Goal: Find specific page/section: Find specific page/section

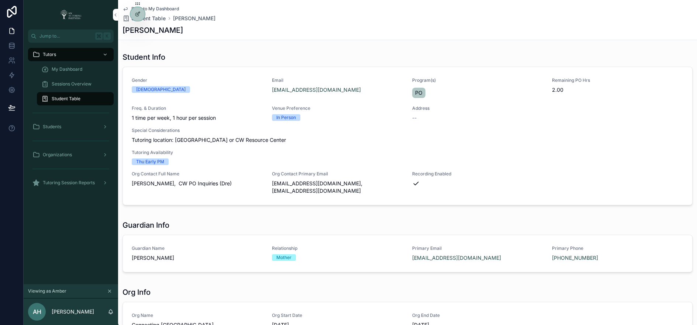
scroll to position [236, 0]
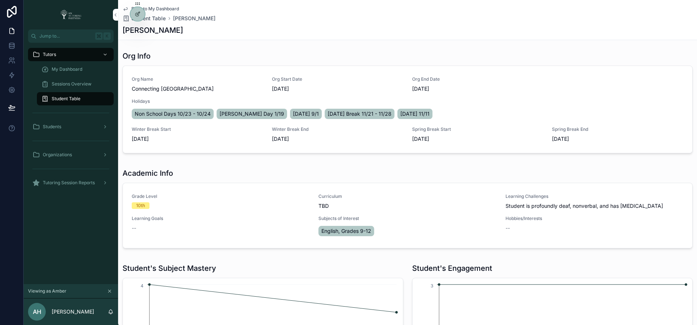
click at [0, 0] on icon at bounding box center [0, 0] width 0 height 0
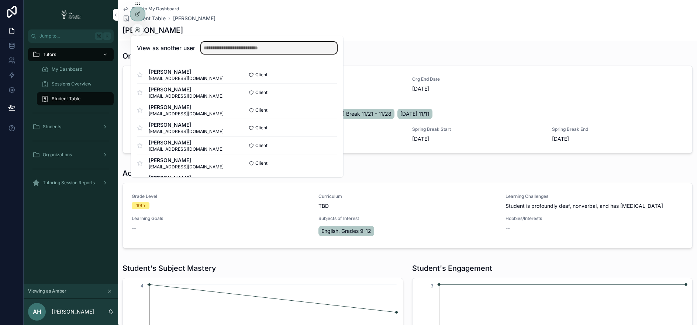
click at [259, 46] on input "text" at bounding box center [269, 48] width 136 height 12
type input "***"
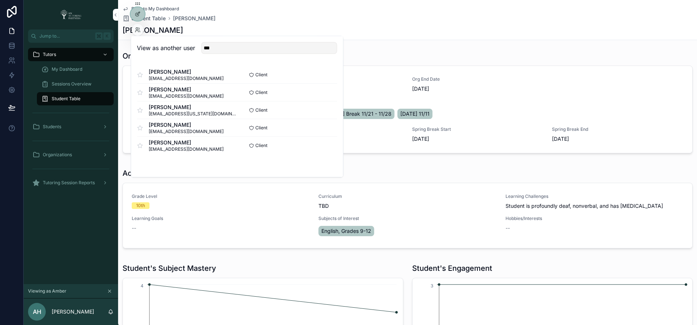
click at [0, 0] on button "Select" at bounding box center [0, 0] width 0 height 0
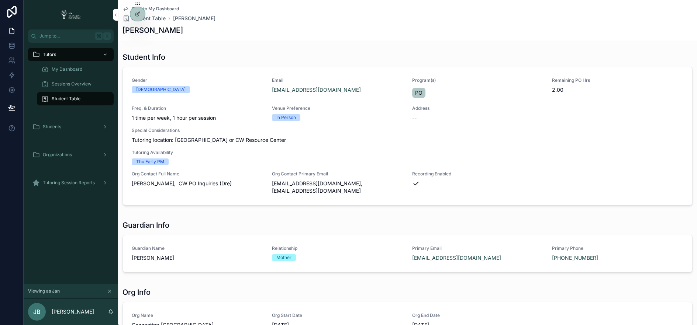
click at [73, 67] on span "My Dashboard" at bounding box center [67, 69] width 31 height 6
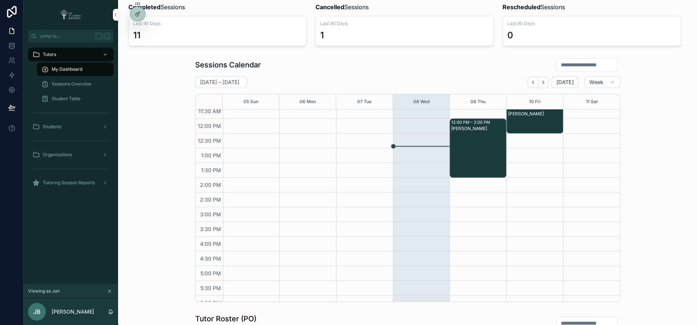
scroll to position [120, 0]
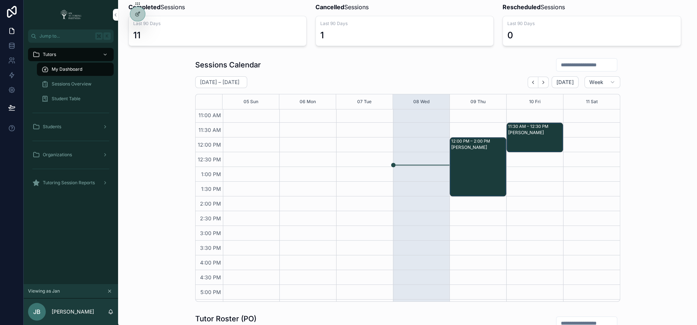
click at [0, 0] on icon at bounding box center [0, 0] width 0 height 0
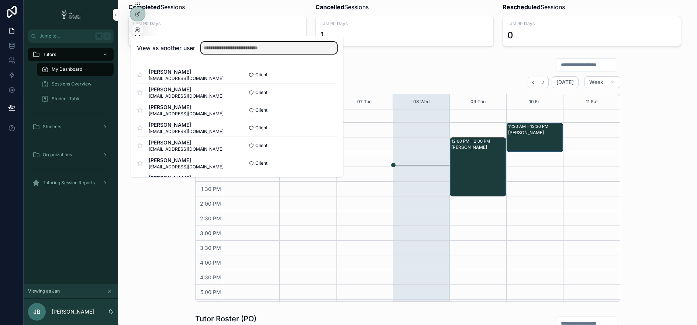
click at [264, 48] on input "text" at bounding box center [269, 48] width 136 height 12
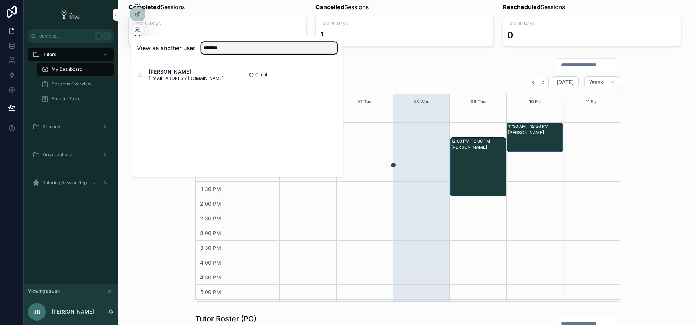
type input "*******"
click at [0, 0] on button "Select" at bounding box center [0, 0] width 0 height 0
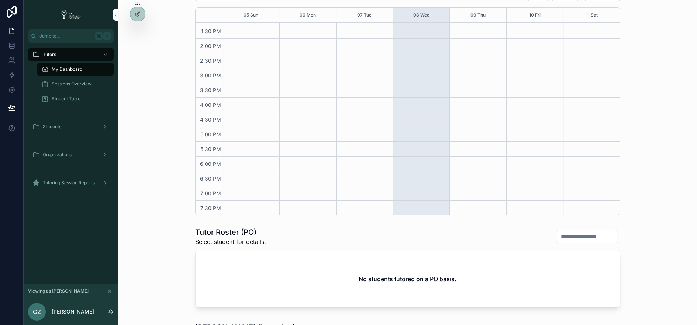
scroll to position [137, 0]
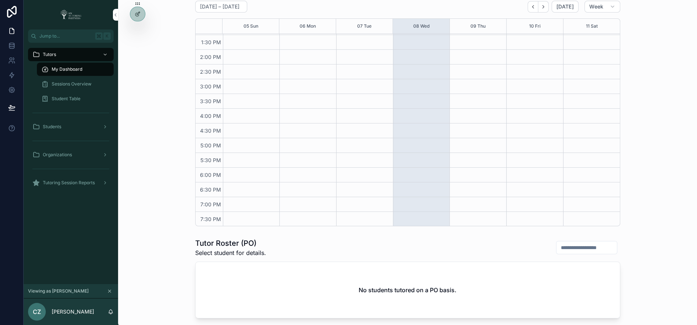
click at [0, 0] on icon at bounding box center [0, 0] width 0 height 0
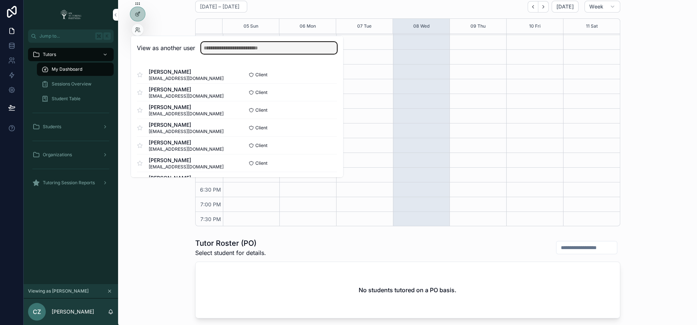
click at [240, 49] on input "text" at bounding box center [269, 48] width 136 height 12
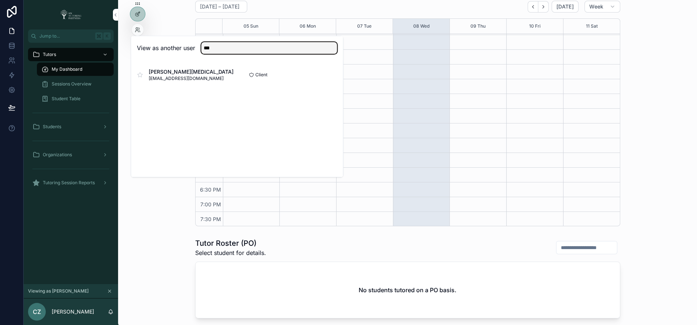
type input "***"
click at [0, 0] on button "Select" at bounding box center [0, 0] width 0 height 0
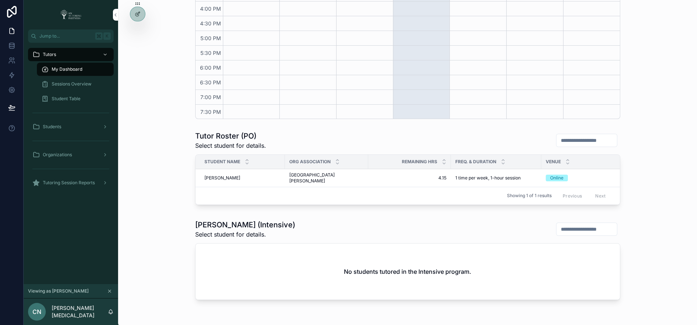
scroll to position [277, 0]
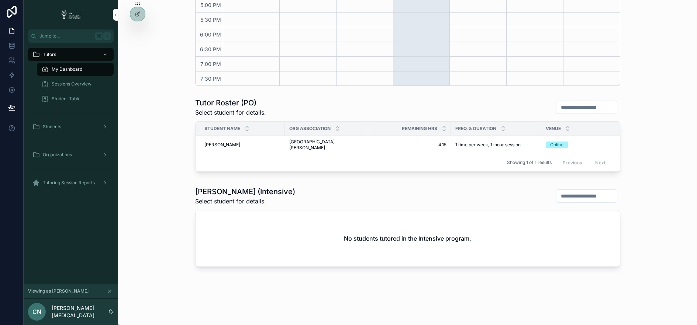
click at [219, 142] on span "Anna Tishkun" at bounding box center [222, 145] width 36 height 6
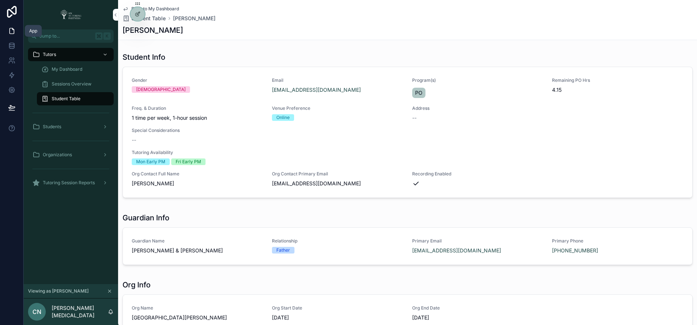
click at [11, 31] on icon at bounding box center [11, 30] width 7 height 7
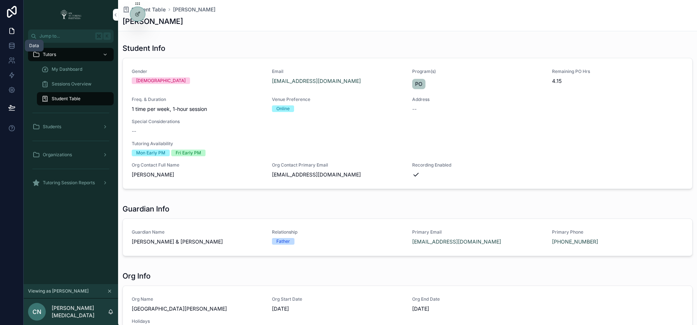
click at [13, 47] on icon at bounding box center [11, 45] width 7 height 7
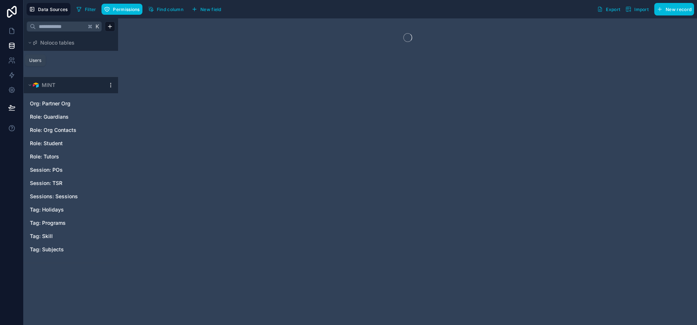
click at [13, 59] on icon at bounding box center [13, 59] width 1 height 2
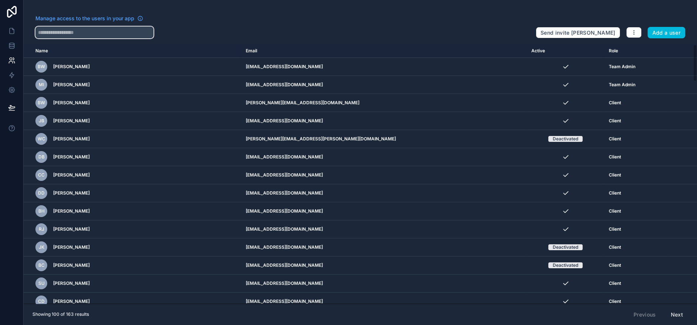
click at [103, 32] on input "text" at bounding box center [94, 33] width 118 height 12
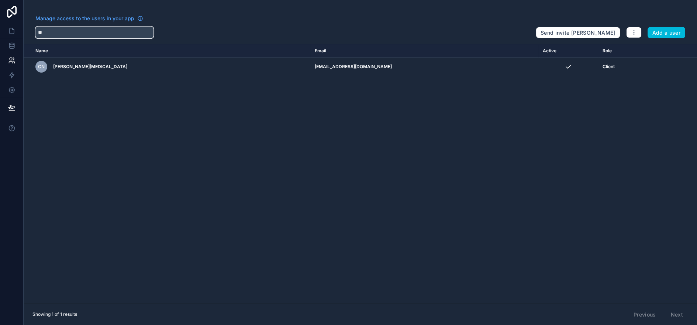
type input "*"
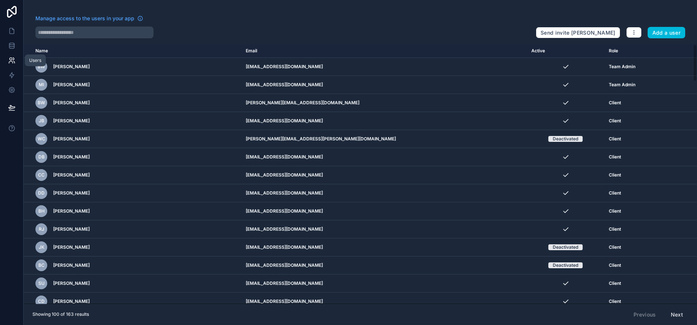
click at [13, 60] on icon at bounding box center [13, 59] width 1 height 2
click at [13, 27] on link at bounding box center [11, 31] width 23 height 15
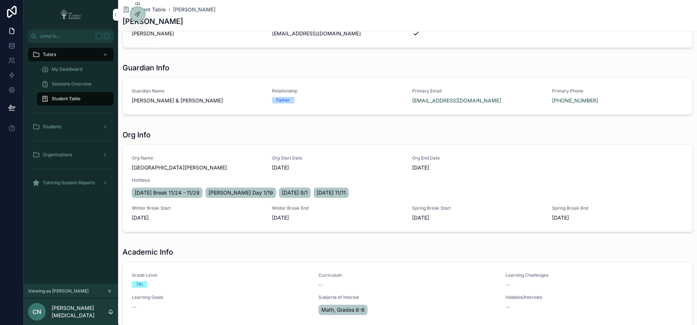
scroll to position [153, 0]
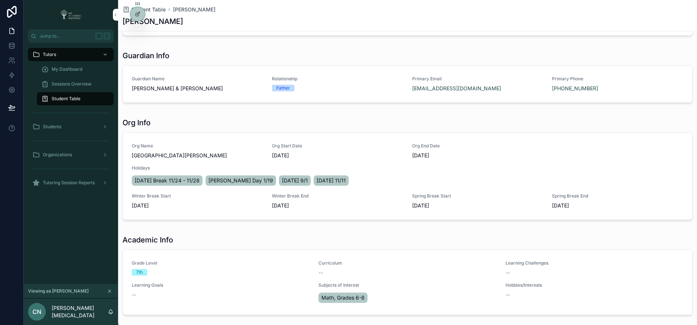
click at [70, 98] on span "Student Table" at bounding box center [66, 99] width 29 height 6
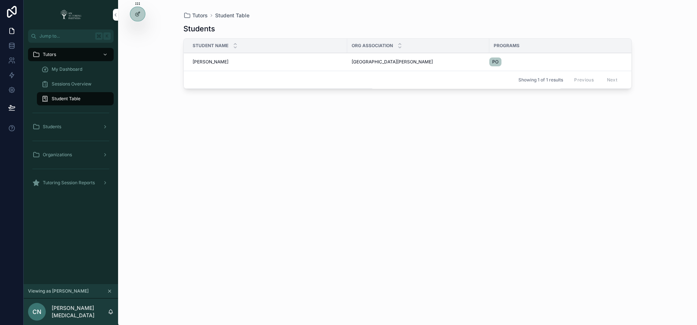
click at [0, 0] on icon at bounding box center [0, 0] width 0 height 0
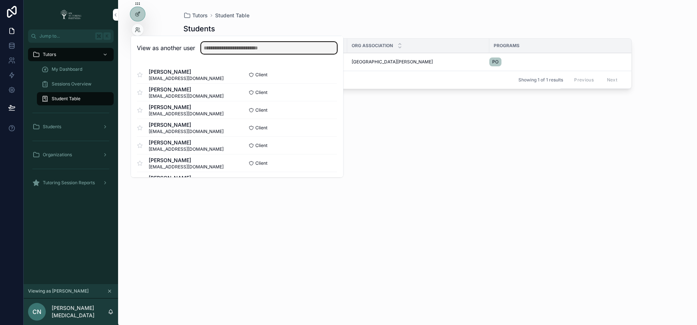
click at [218, 46] on input "text" at bounding box center [269, 48] width 136 height 12
type input "***"
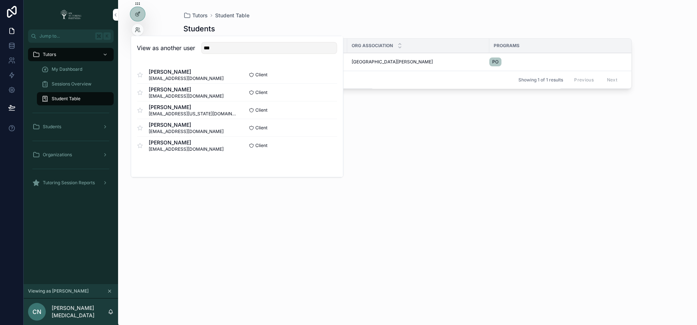
click at [0, 0] on button "Select" at bounding box center [0, 0] width 0 height 0
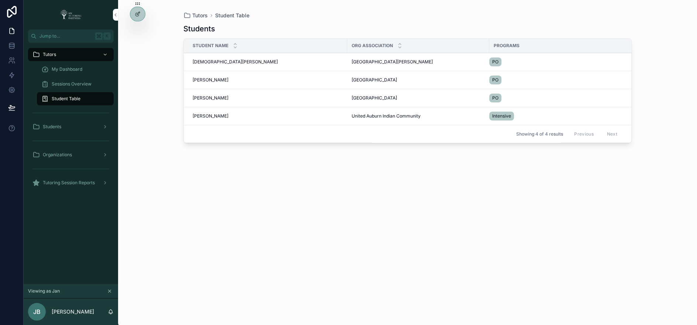
click at [82, 83] on span "Sessions Overview" at bounding box center [72, 84] width 40 height 6
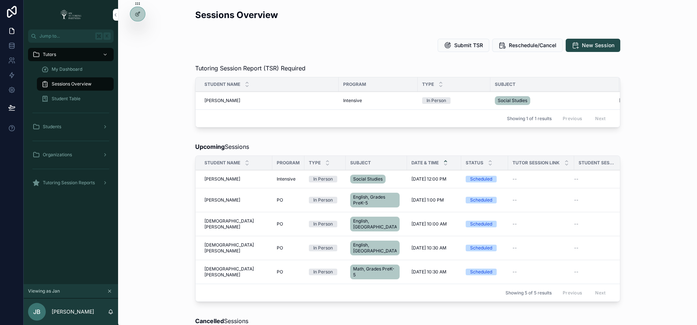
click at [77, 70] on span "My Dashboard" at bounding box center [67, 69] width 31 height 6
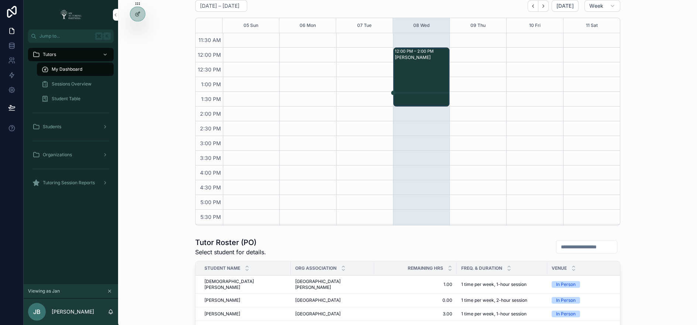
scroll to position [125, 0]
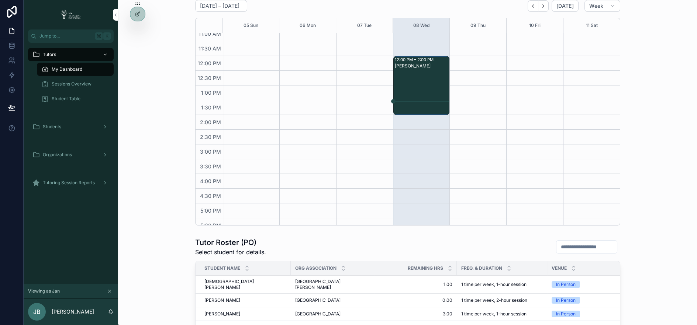
click at [87, 82] on span "Sessions Overview" at bounding box center [72, 84] width 40 height 6
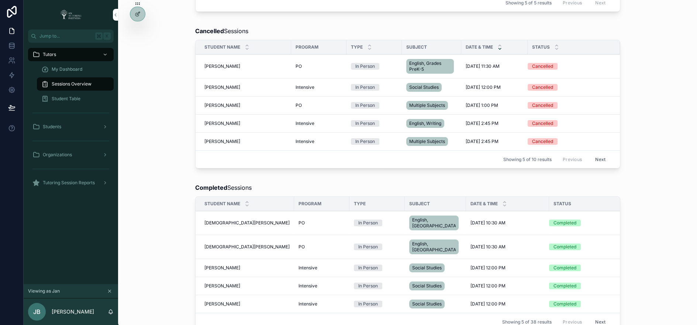
scroll to position [291, 0]
click at [217, 78] on td "Grace Rey Grace Rey" at bounding box center [243, 87] width 96 height 18
click at [217, 84] on span "[PERSON_NAME]" at bounding box center [222, 87] width 36 height 6
click at [211, 84] on span "[PERSON_NAME]" at bounding box center [222, 87] width 36 height 6
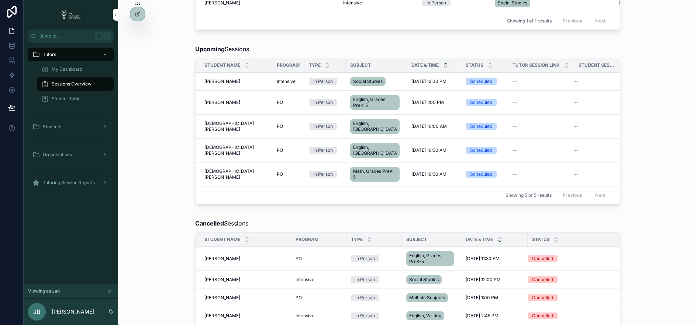
scroll to position [0, 0]
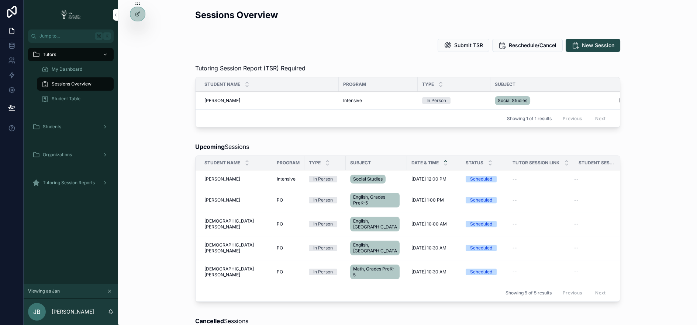
click at [73, 98] on span "Student Table" at bounding box center [66, 99] width 29 height 6
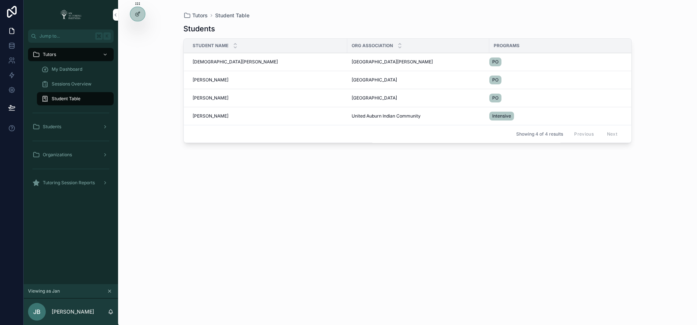
click at [202, 115] on span "[PERSON_NAME]" at bounding box center [211, 116] width 36 height 6
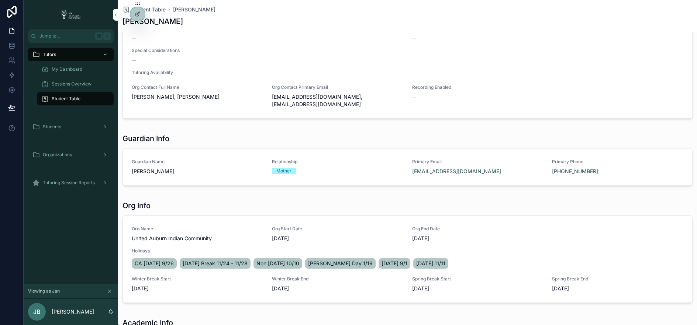
scroll to position [39, 0]
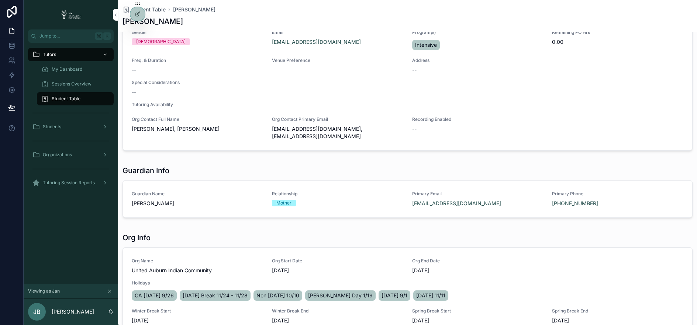
click at [0, 0] on icon at bounding box center [0, 0] width 0 height 0
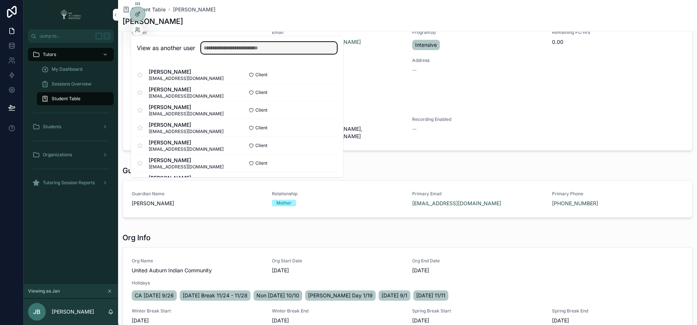
click at [212, 45] on input "text" at bounding box center [269, 48] width 136 height 12
type input "***"
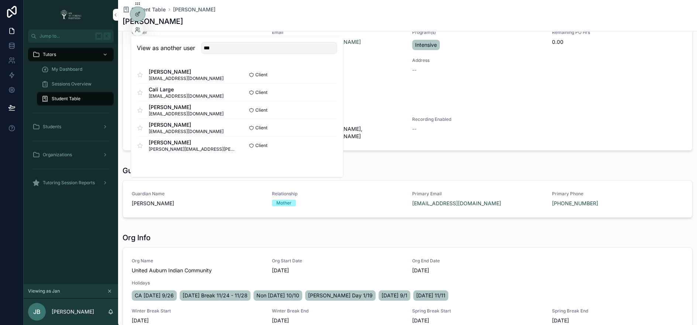
click at [0, 0] on button "Select" at bounding box center [0, 0] width 0 height 0
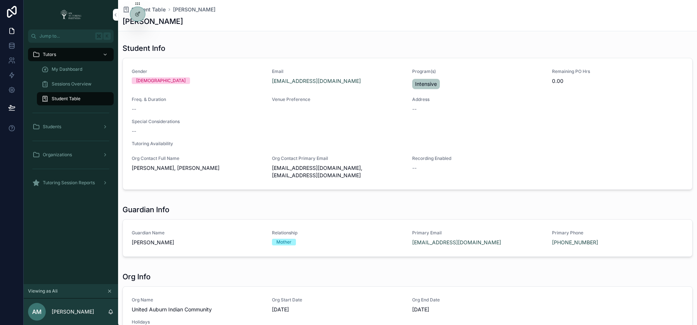
click at [96, 179] on div "Tutoring Session Reports" at bounding box center [70, 183] width 77 height 12
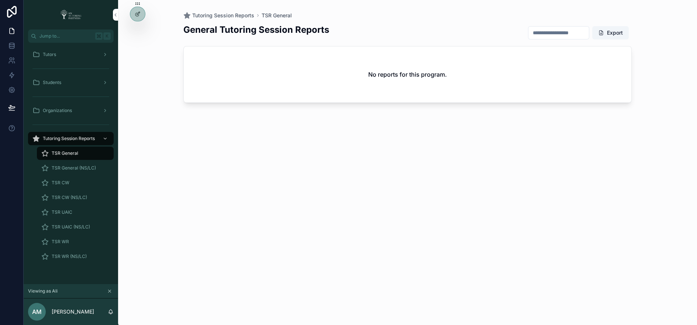
click at [68, 183] on span "TSR CW" at bounding box center [61, 183] width 18 height 6
click at [68, 196] on span "TSR CW (NS/LC)" at bounding box center [69, 198] width 35 height 6
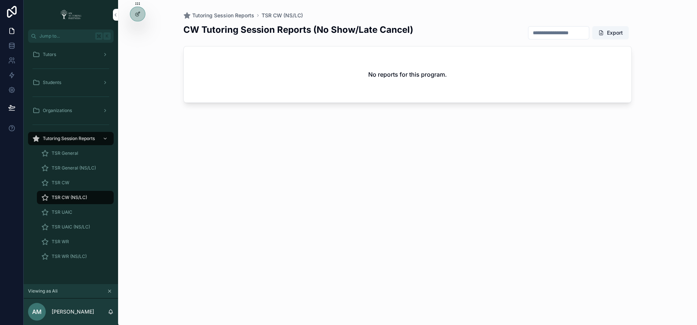
click at [96, 108] on div "Organizations" at bounding box center [70, 111] width 77 height 12
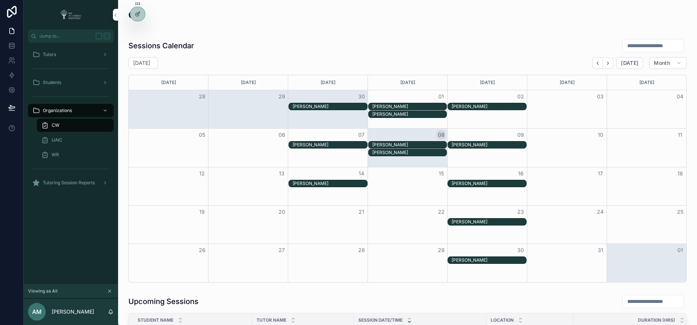
click at [77, 151] on div "WR" at bounding box center [75, 155] width 68 height 12
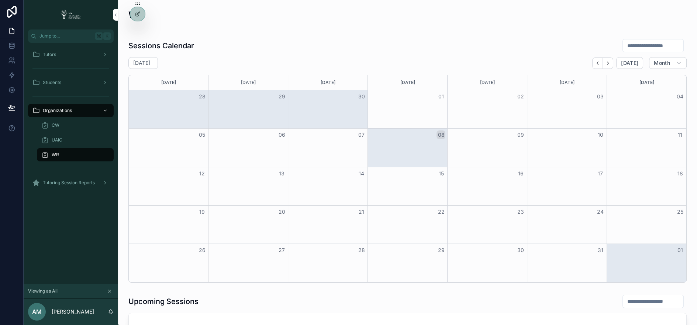
click at [88, 118] on div "CW" at bounding box center [75, 125] width 86 height 15
click at [83, 127] on div "CW" at bounding box center [75, 126] width 68 height 12
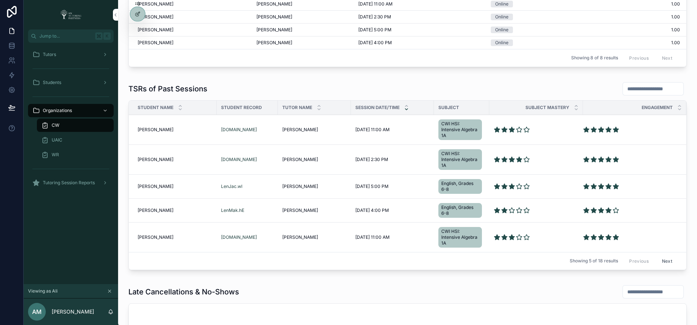
scroll to position [387, 0]
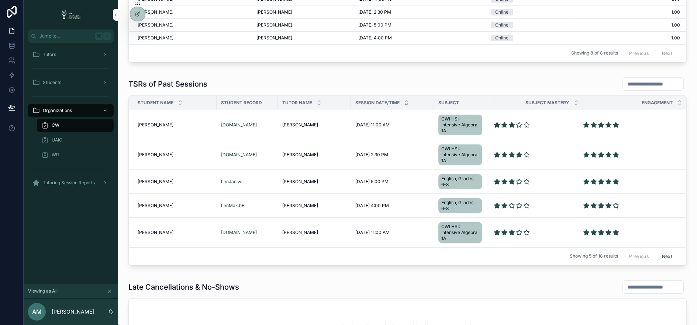
click at [637, 81] on input "scrollable content" at bounding box center [653, 84] width 60 height 10
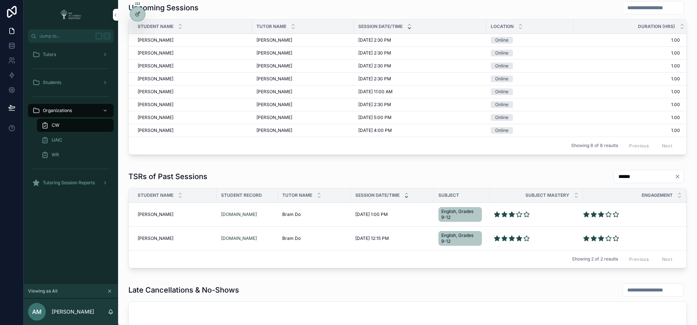
scroll to position [291, 0]
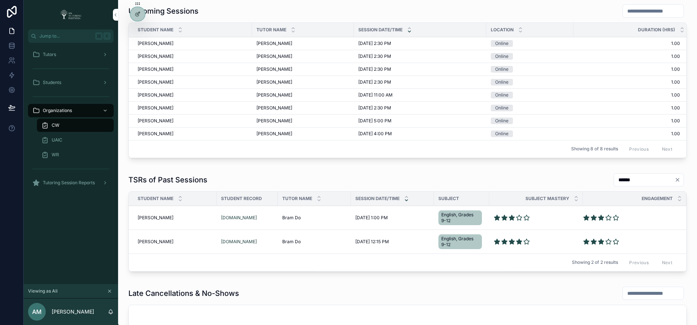
type input "******"
